Goal: Task Accomplishment & Management: Manage account settings

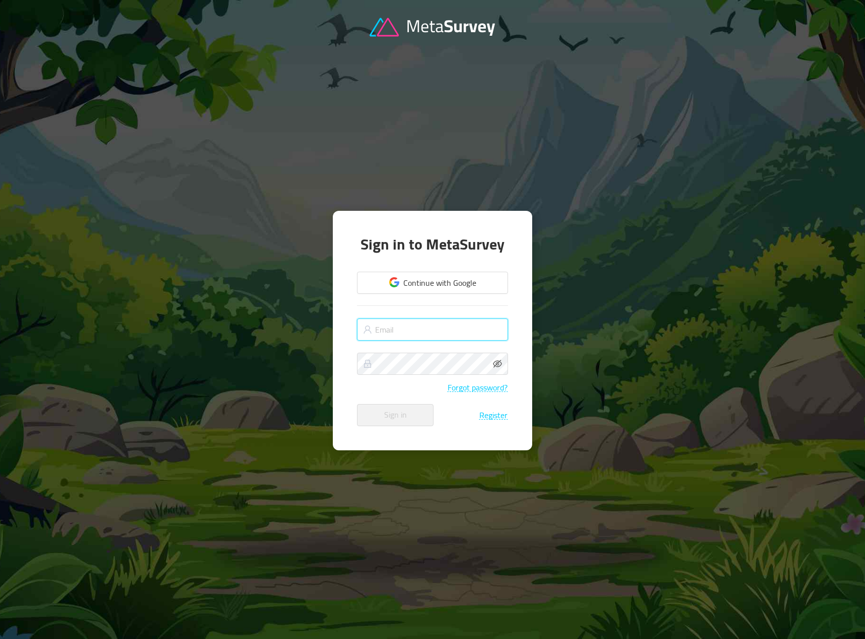
click at [422, 330] on input "text" at bounding box center [432, 330] width 151 height 22
click at [442, 279] on button "Continue with Google" at bounding box center [432, 283] width 151 height 22
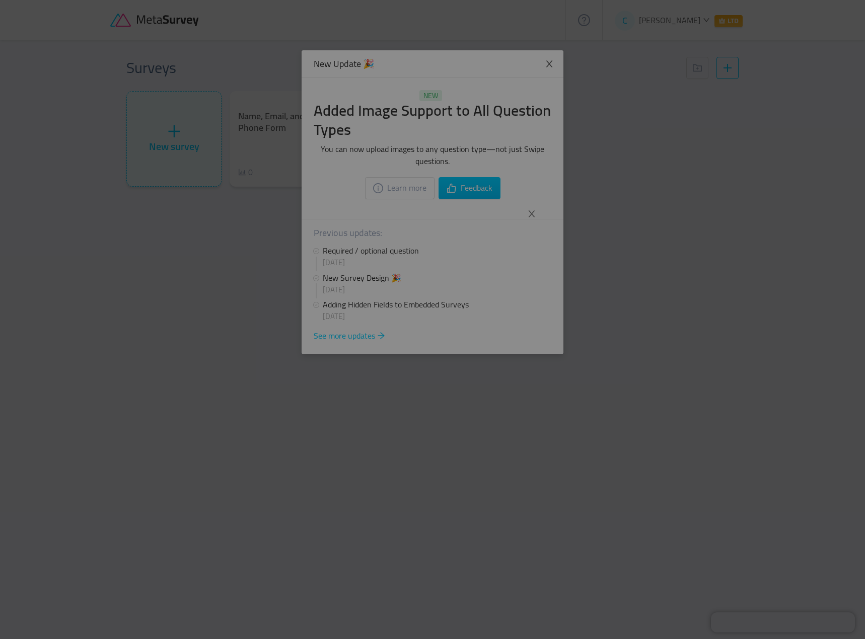
click at [654, 204] on div at bounding box center [432, 319] width 865 height 639
click at [532, 215] on icon "icon: close" at bounding box center [531, 214] width 7 height 7
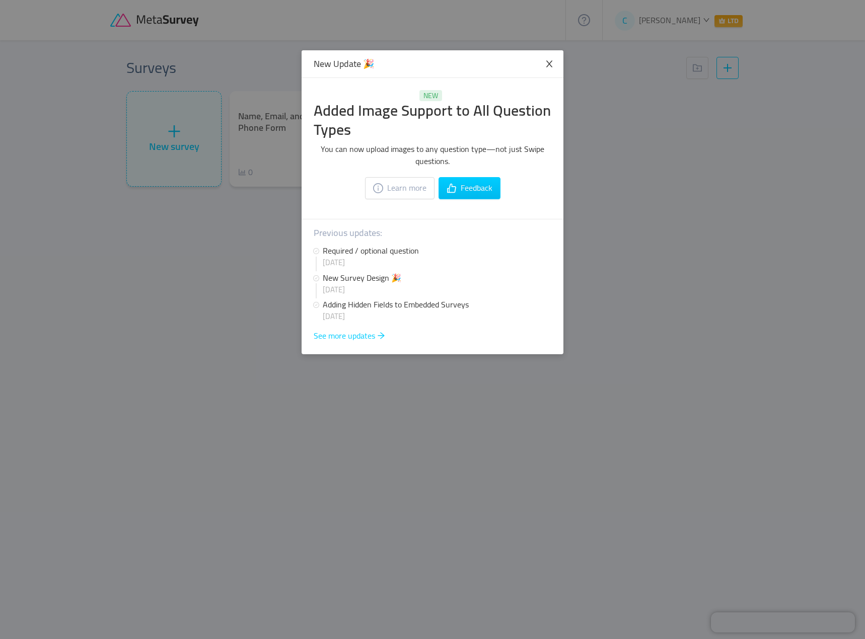
click at [552, 62] on icon "icon: close" at bounding box center [549, 63] width 9 height 9
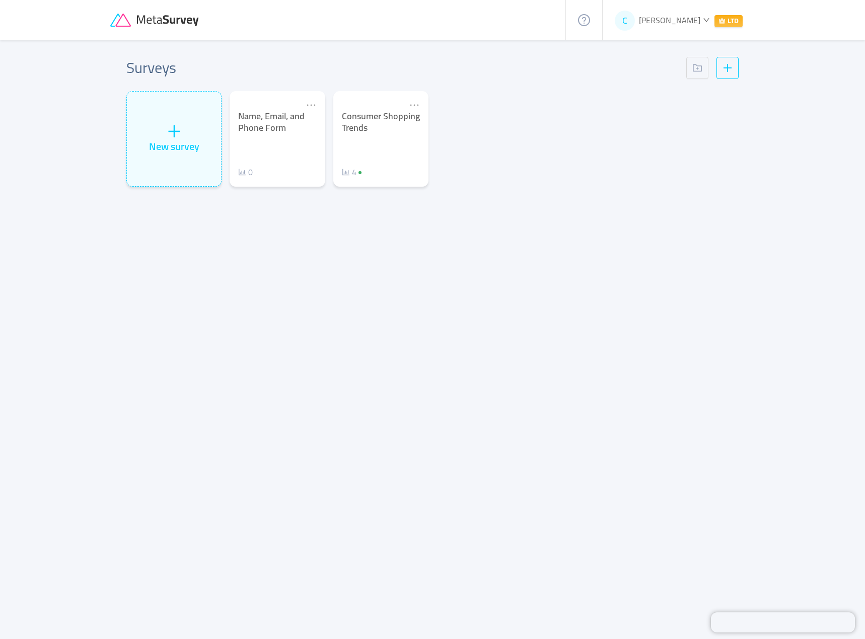
click at [682, 15] on span "Christophe Thielens" at bounding box center [669, 20] width 61 height 15
click at [657, 74] on span "Manage plans" at bounding box center [649, 73] width 47 height 15
